Goal: Information Seeking & Learning: Find specific fact

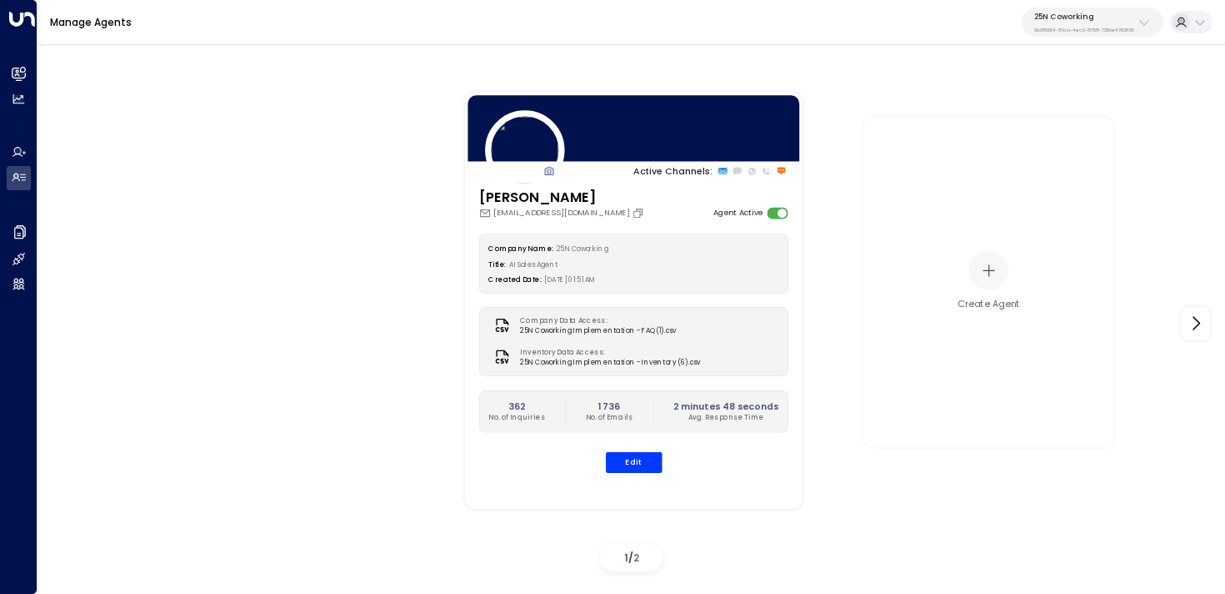
click at [1108, 28] on p "3b9800f4-81ca-4ec0-8758-72fbe4763f36" at bounding box center [1085, 30] width 100 height 7
type input "********"
click at [1040, 117] on span "ID: 34e1cd17-0f68-49af-bd32-3c48ce8611d1" at bounding box center [1110, 122] width 163 height 12
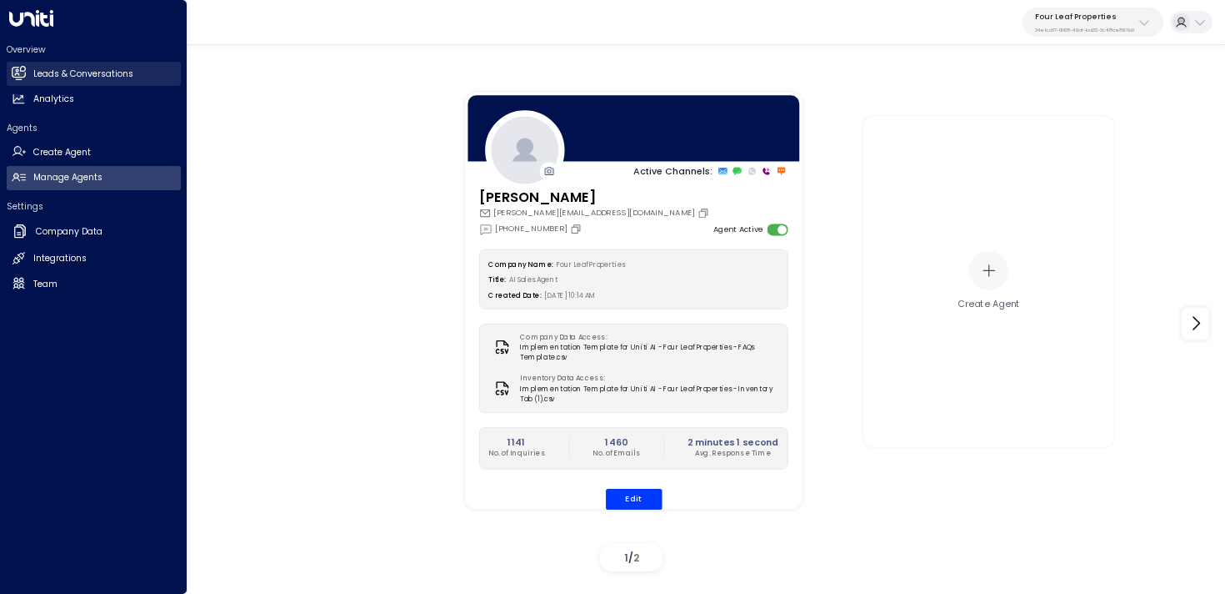
click at [25, 64] on link "Leads & Conversations Leads & Conversations" at bounding box center [94, 74] width 174 height 24
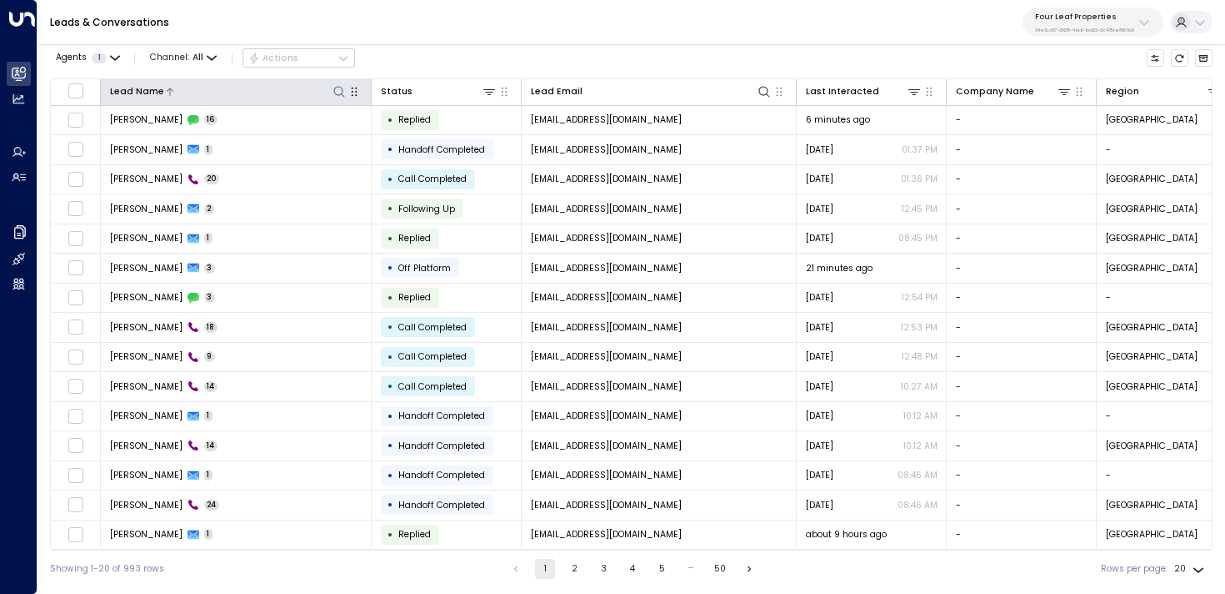
click at [337, 93] on icon at bounding box center [339, 91] width 13 height 13
type input "****"
click at [455, 32] on div "Leads & Conversations Four Leaf Properties 34e1cd17-0f68-49af-bd32-3c48ce8611d1" at bounding box center [632, 22] width 1188 height 45
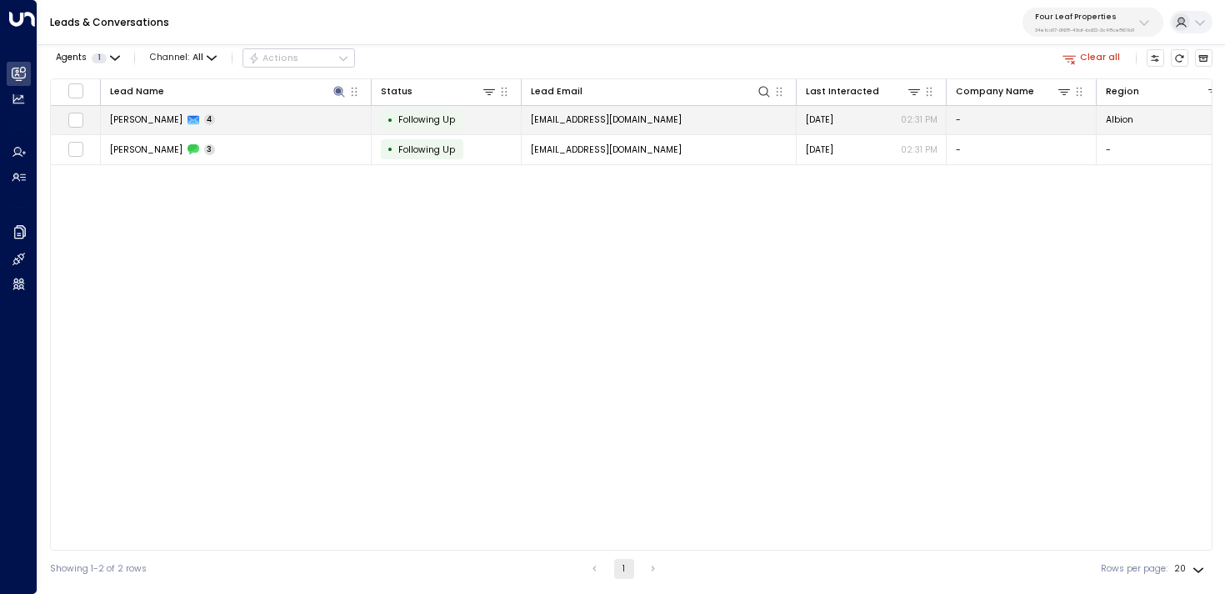
click at [277, 122] on td "Lori Miller 4" at bounding box center [236, 120] width 271 height 29
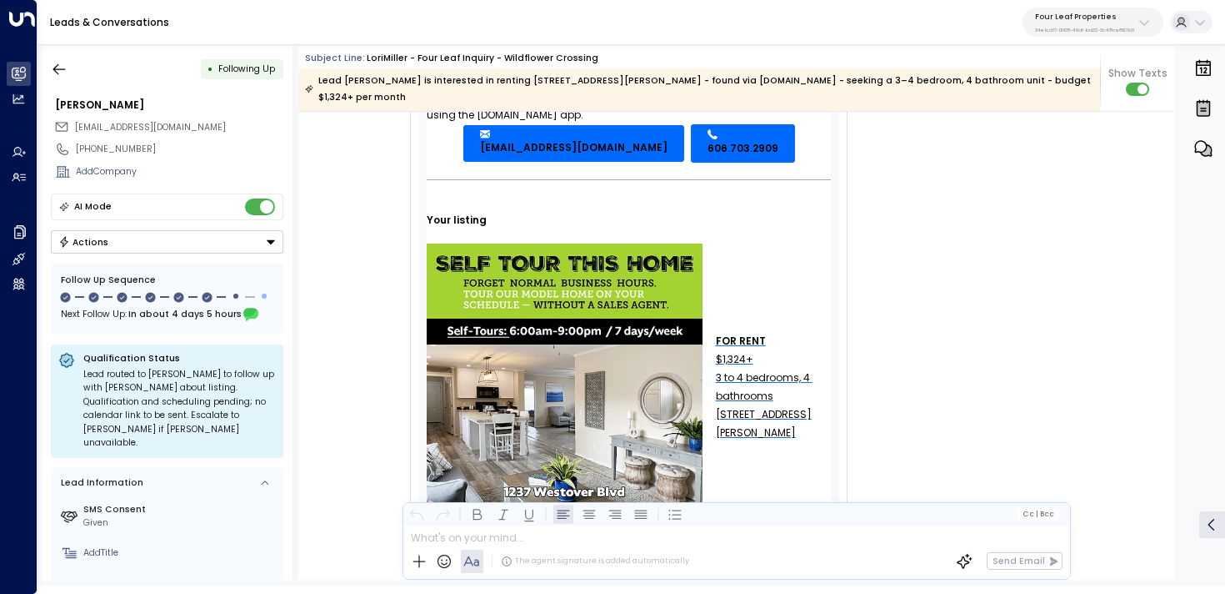
scroll to position [328, 0]
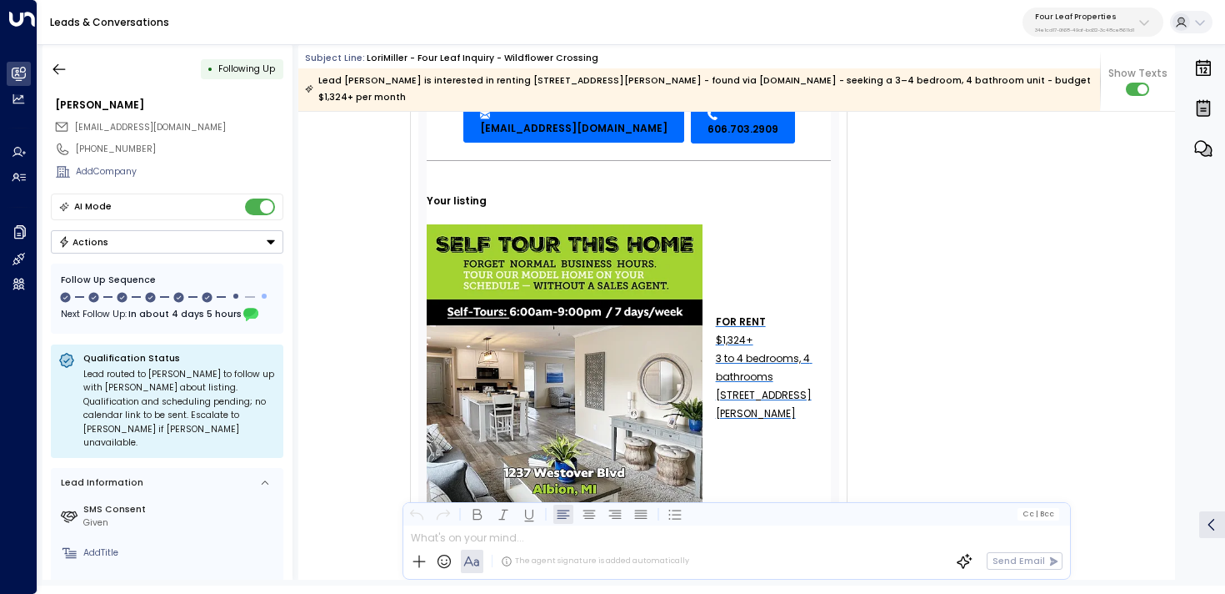
click at [755, 349] on div "3 to 4 bedrooms, 4 bathrooms" at bounding box center [774, 367] width 116 height 37
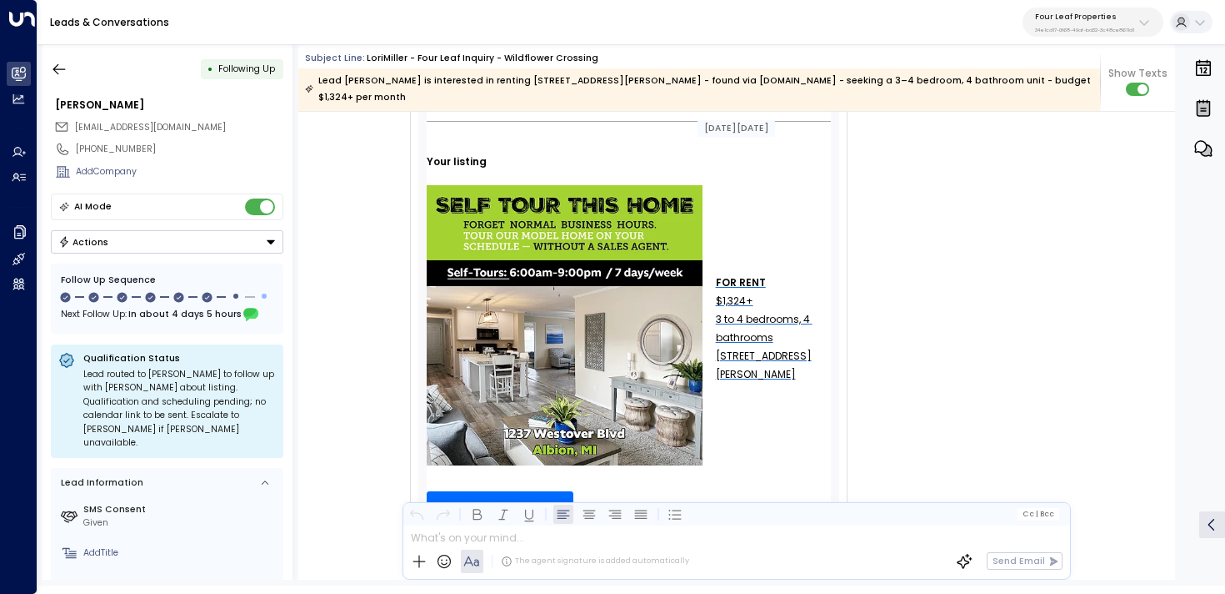
scroll to position [376, 0]
